Goal: Check status: Check status

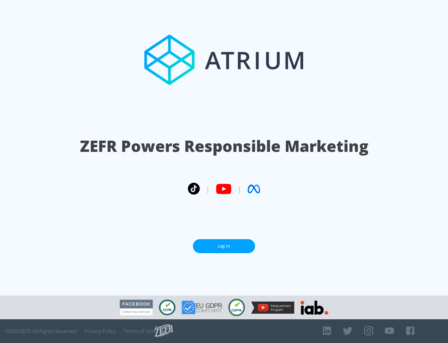
click at [224, 246] on link "Log In" at bounding box center [224, 246] width 62 height 14
